Goal: Find specific page/section

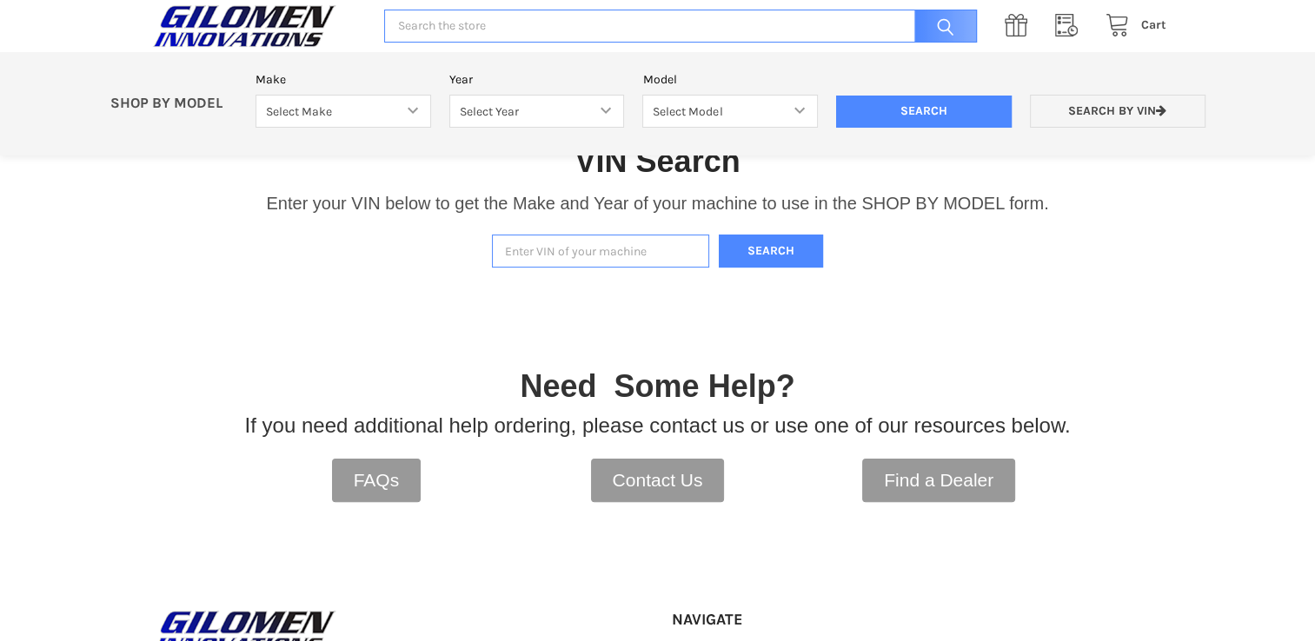
click at [561, 245] on input "Enter VIN of your machine" at bounding box center [600, 252] width 217 height 34
type input "4xarse992l8929619"
click at [785, 252] on button "Search" at bounding box center [771, 252] width 104 height 34
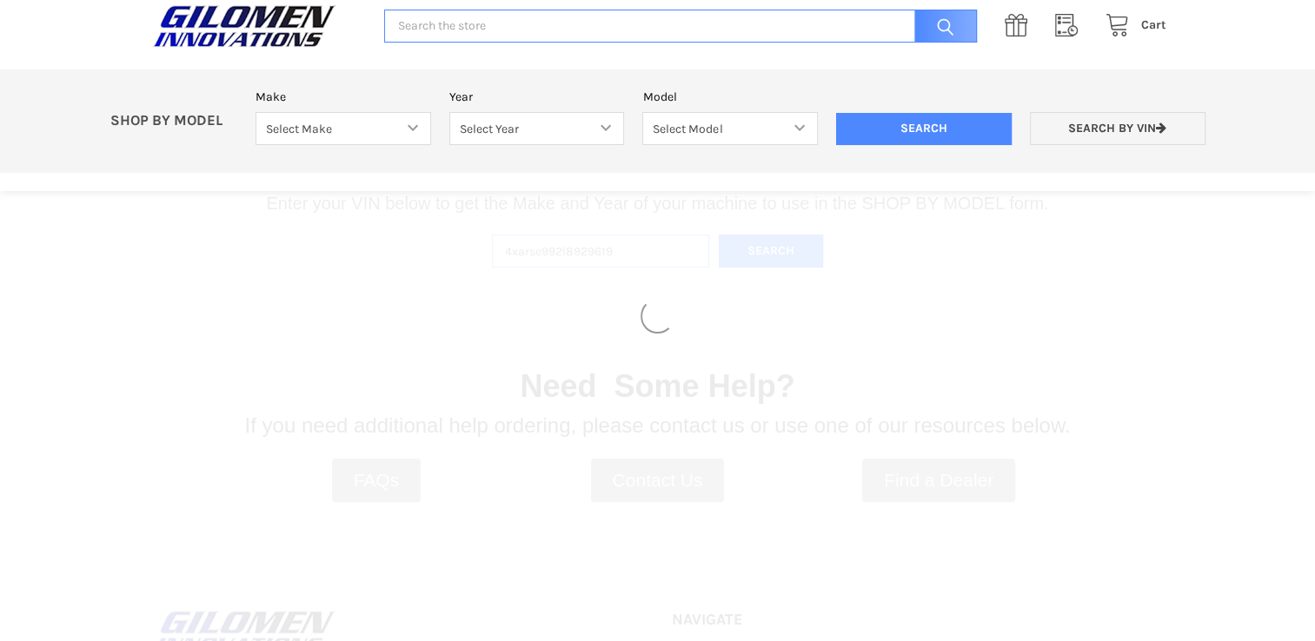
select select "330"
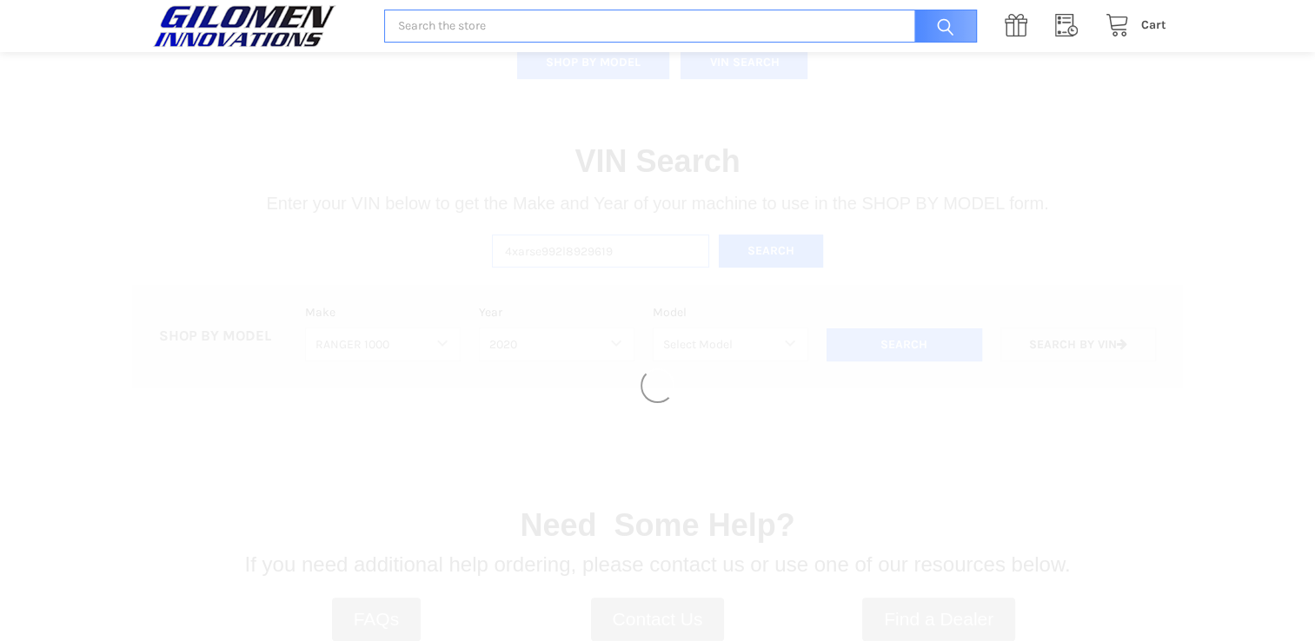
select select "363"
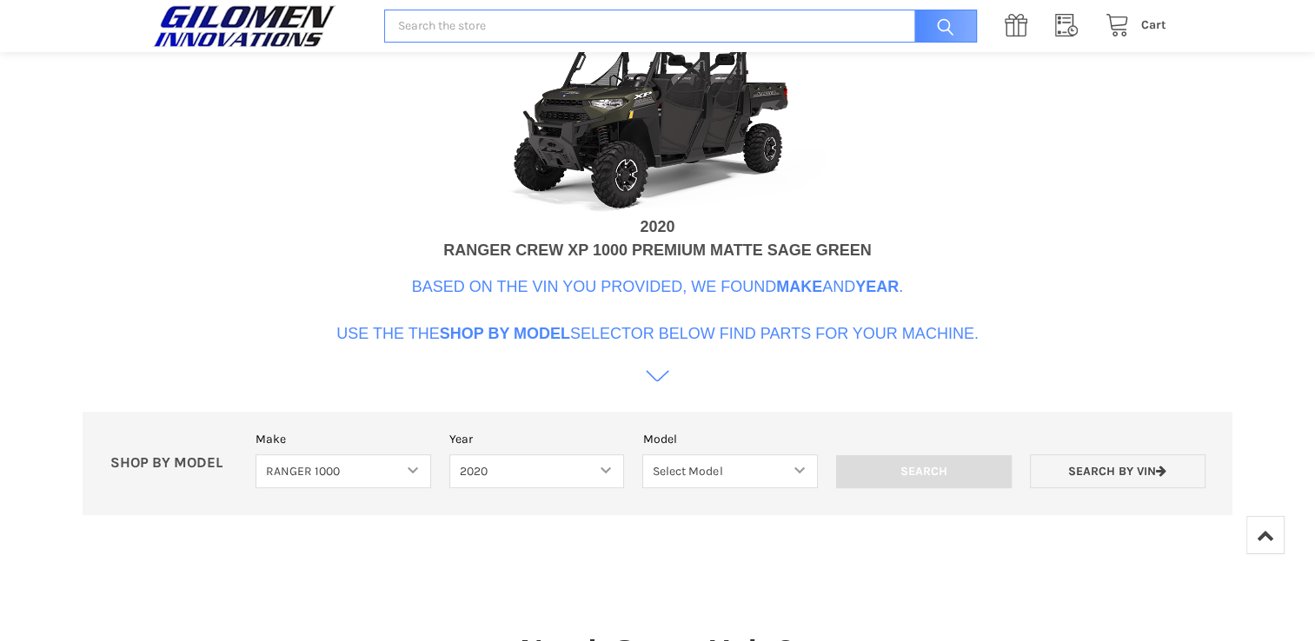
scroll to position [706, 0]
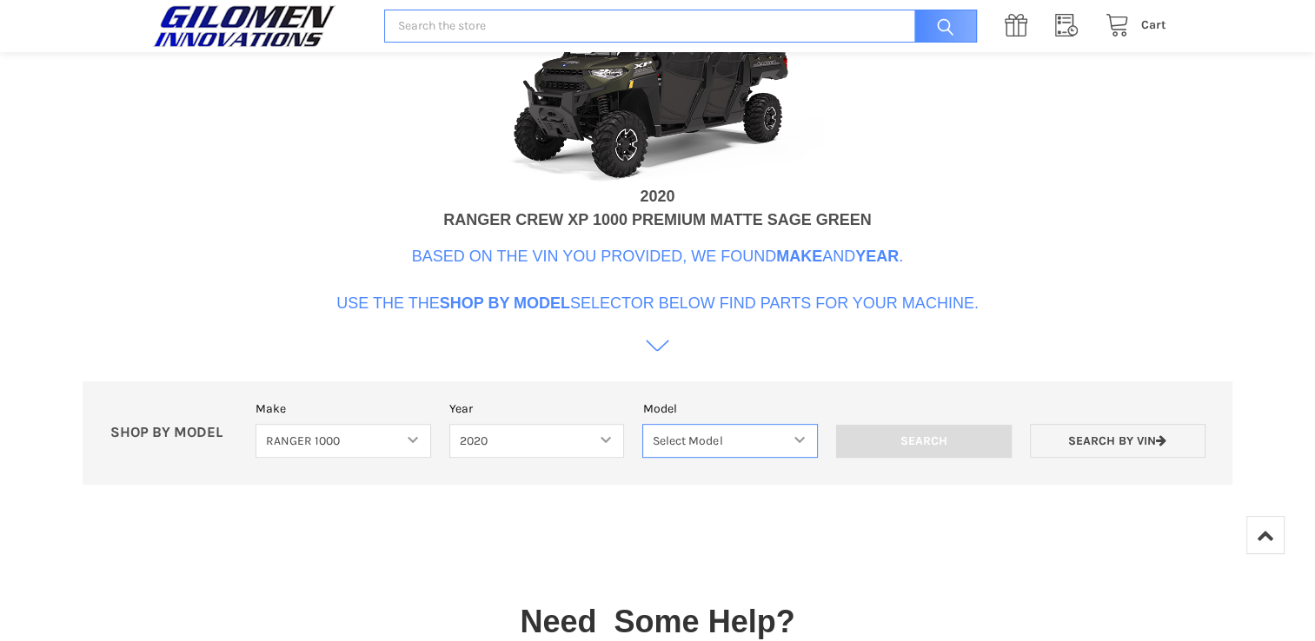
click at [797, 433] on select "Select Model Ranger 1000 Basic 61 HP Ranger 1000 Crew Basic 61 HP Ranger 1000 X…" at bounding box center [730, 441] width 176 height 34
select select "367"
click at [642, 424] on select "Select Model Ranger 1000 Basic 61 HP Ranger 1000 Crew Basic 61 HP Ranger 1000 X…" at bounding box center [730, 441] width 176 height 34
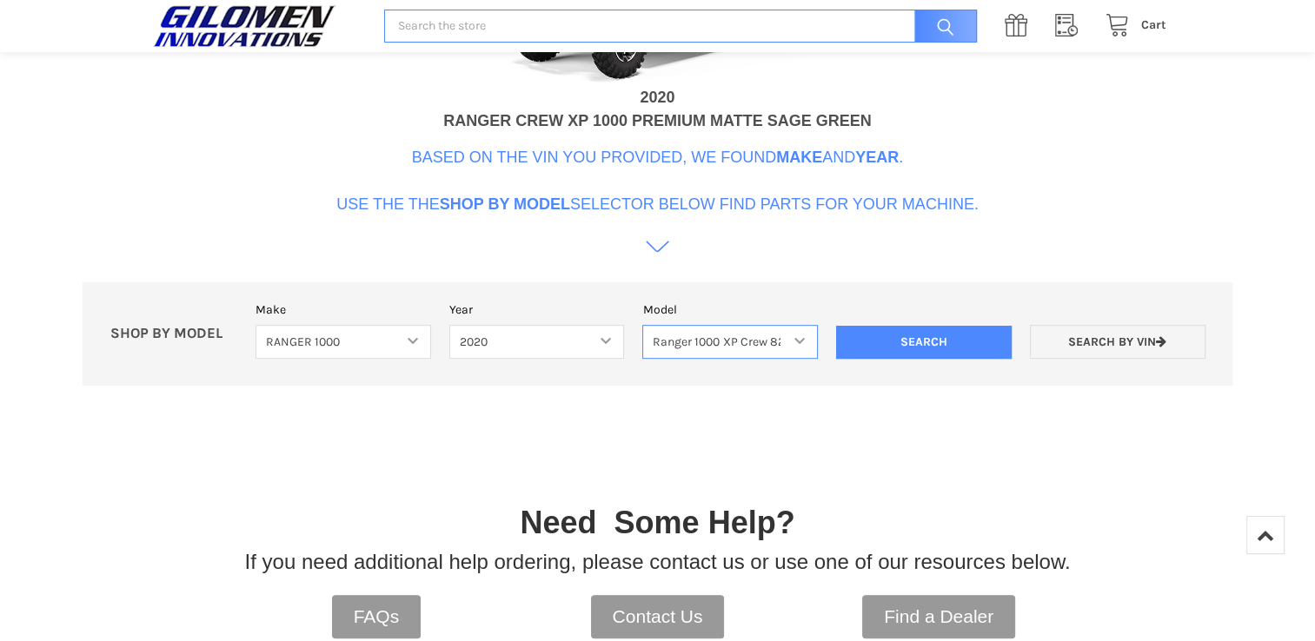
scroll to position [856, 0]
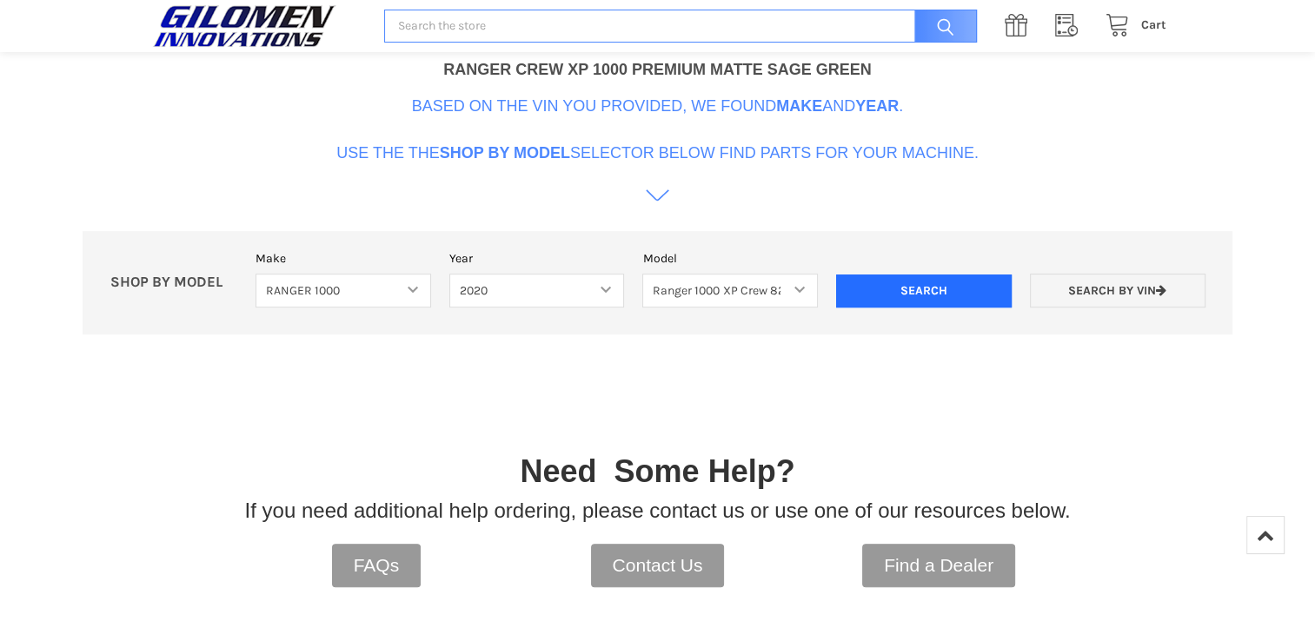
click at [954, 291] on input "Search" at bounding box center [924, 291] width 176 height 33
